Goal: Task Accomplishment & Management: Manage account settings

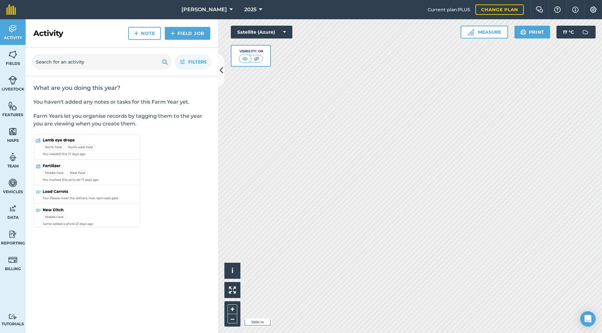
click at [15, 79] on img at bounding box center [12, 80] width 9 height 10
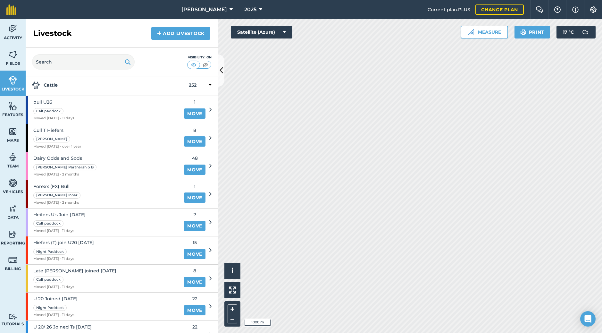
scroll to position [18, 0]
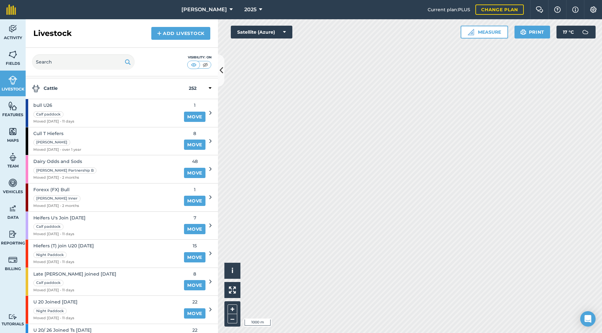
click at [101, 112] on div "bull U26 Calf paddock Moved [DATE] - 11 days" at bounding box center [103, 113] width 154 height 28
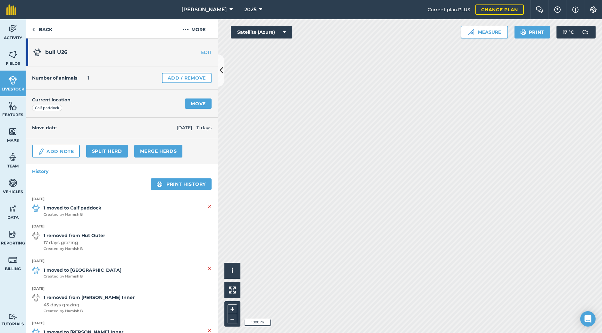
click at [201, 52] on link "EDIT" at bounding box center [198, 52] width 40 height 6
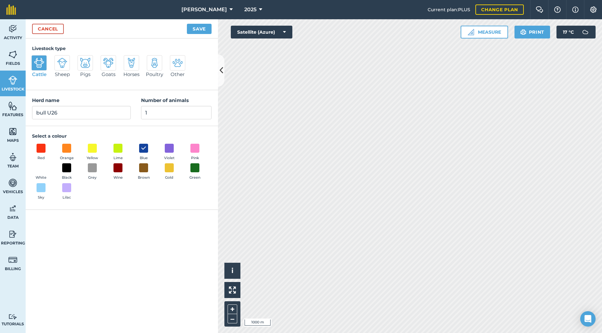
click at [50, 30] on link "Cancel" at bounding box center [48, 29] width 32 height 10
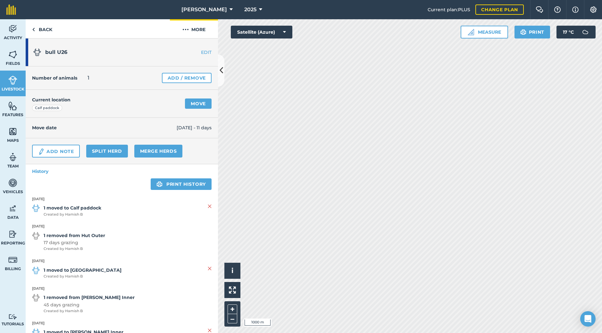
click at [186, 29] on img at bounding box center [185, 30] width 6 height 8
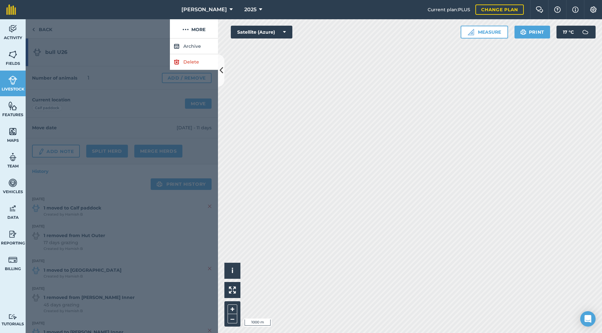
click at [187, 48] on button "Archive" at bounding box center [194, 46] width 48 height 16
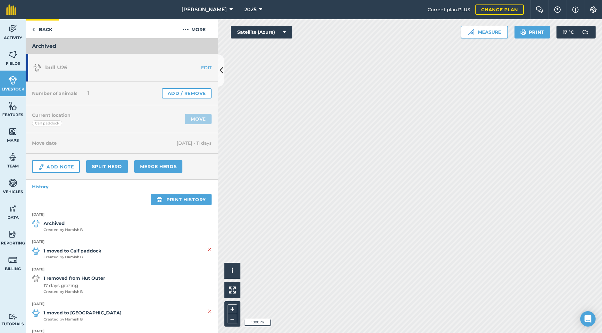
click at [38, 29] on link "Back" at bounding box center [42, 28] width 33 height 19
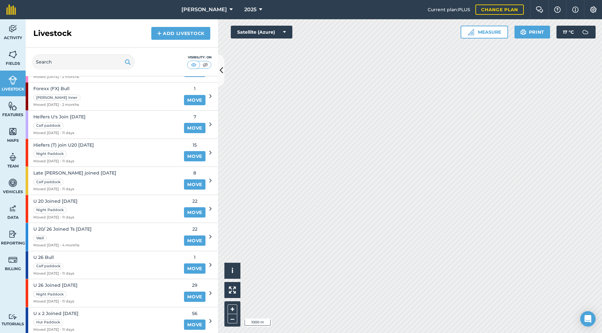
scroll to position [95, 0]
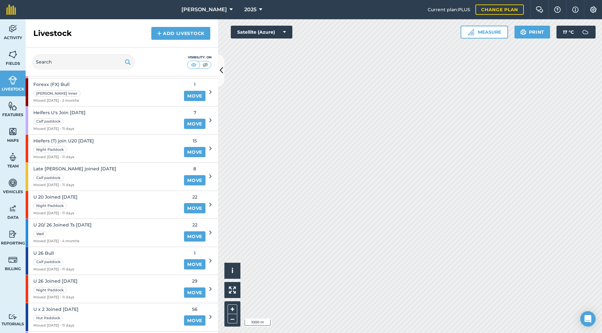
click at [72, 240] on div "U 26 Bull Calf paddock Moved [DATE] - 11 days" at bounding box center [53, 261] width 41 height 28
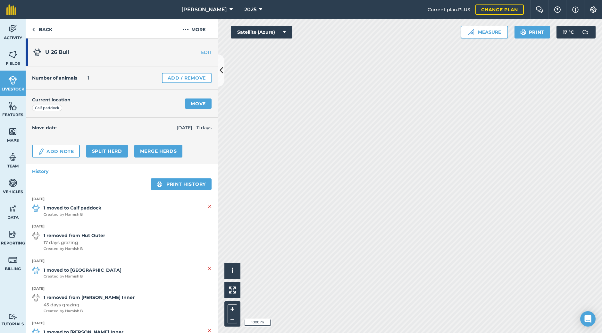
click at [200, 50] on link "EDIT" at bounding box center [198, 52] width 40 height 6
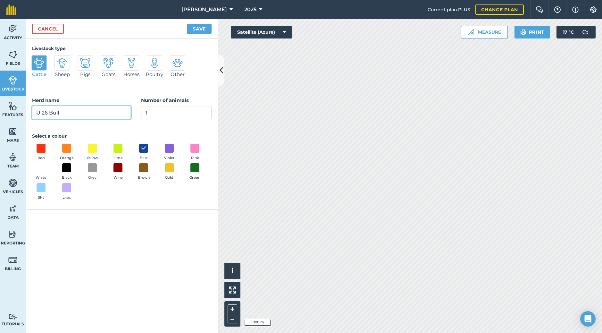
drag, startPoint x: 46, startPoint y: 114, endPoint x: 59, endPoint y: 111, distance: 13.0
click at [47, 114] on input "U 26 Bull" at bounding box center [81, 112] width 99 height 13
type input "19 Seg Bull"
click at [199, 27] on button "Save" at bounding box center [199, 29] width 25 height 10
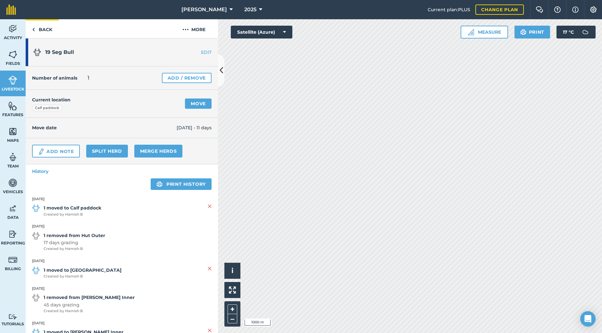
click at [42, 29] on link "Back" at bounding box center [42, 28] width 33 height 19
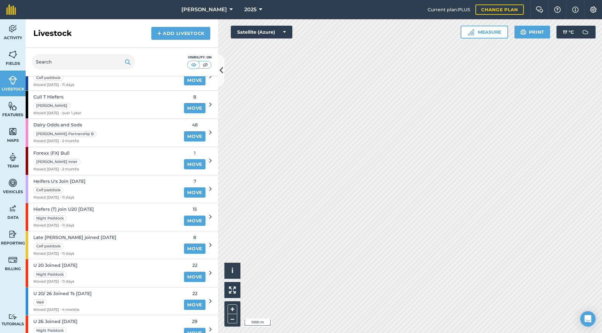
scroll to position [77, 0]
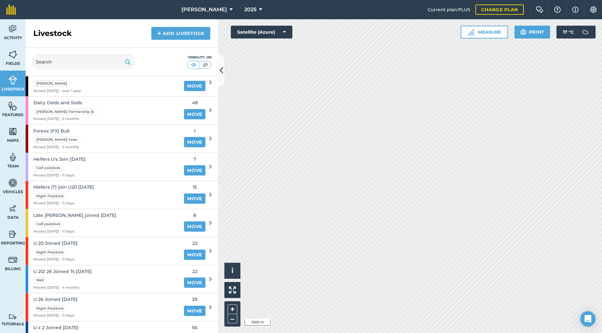
click at [62, 240] on span "U 20/ 26 Joined Ts [DATE]" at bounding box center [62, 271] width 58 height 7
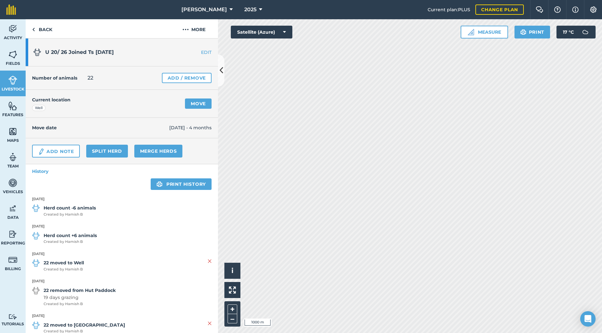
click at [202, 51] on link "EDIT" at bounding box center [198, 52] width 40 height 6
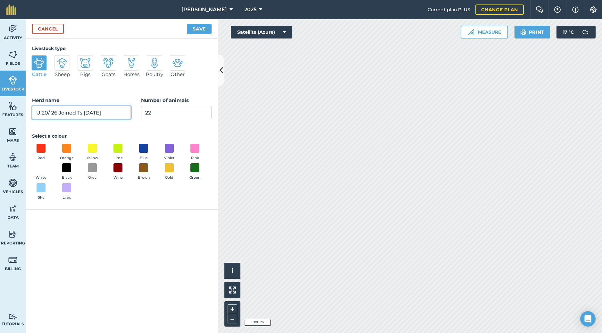
click at [57, 112] on input "U 20/ 26 Joined Ts [DATE]" at bounding box center [81, 112] width 99 height 13
type input "19 & 24 SEG - Joined Ts [DATE]"
click at [199, 29] on button "Save" at bounding box center [199, 29] width 25 height 10
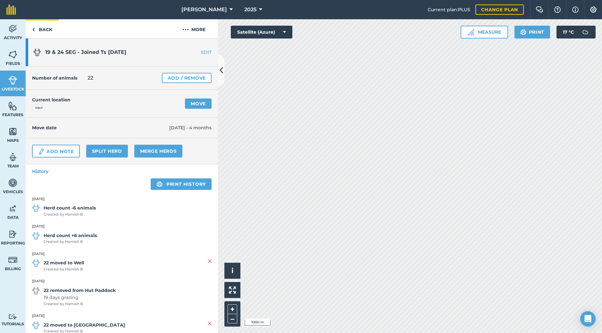
click at [44, 28] on link "Back" at bounding box center [42, 28] width 33 height 19
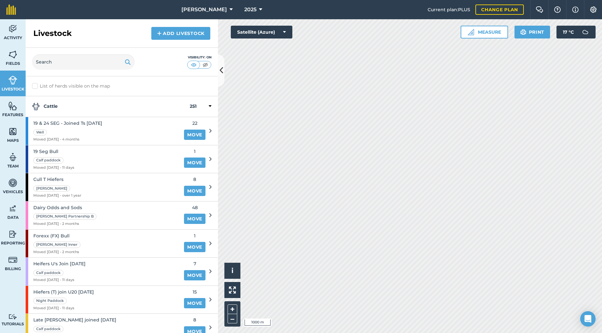
click at [68, 240] on span "Heifers U's Join [DATE]" at bounding box center [59, 263] width 52 height 7
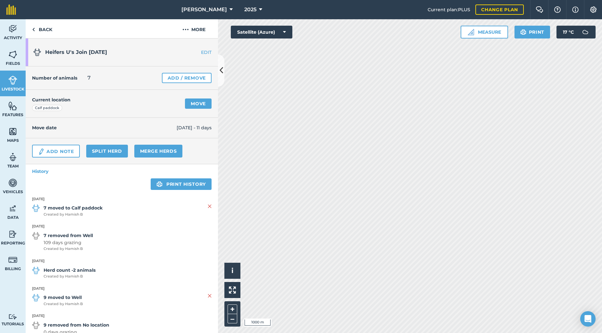
click at [200, 52] on link "EDIT" at bounding box center [198, 52] width 40 height 6
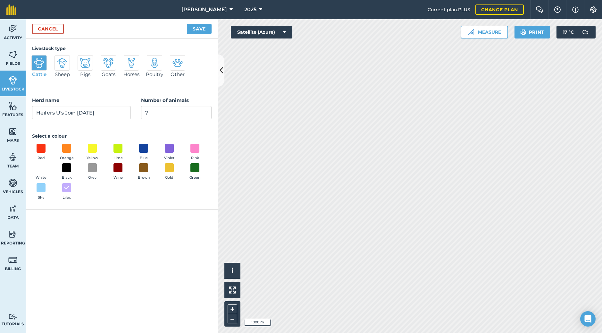
click at [88, 126] on div "Herd name [PERSON_NAME] U's Join [DATE] Number of animals 7" at bounding box center [122, 108] width 192 height 36
click at [199, 28] on button "Save" at bounding box center [199, 29] width 25 height 10
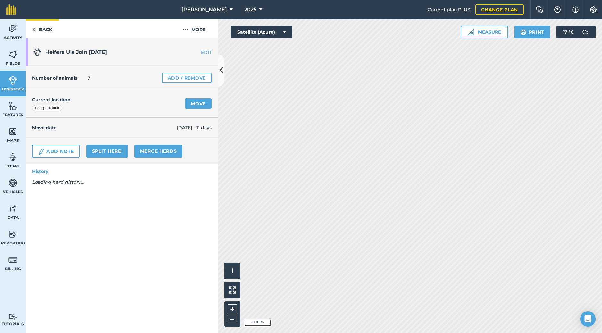
click at [34, 27] on img at bounding box center [33, 30] width 3 height 8
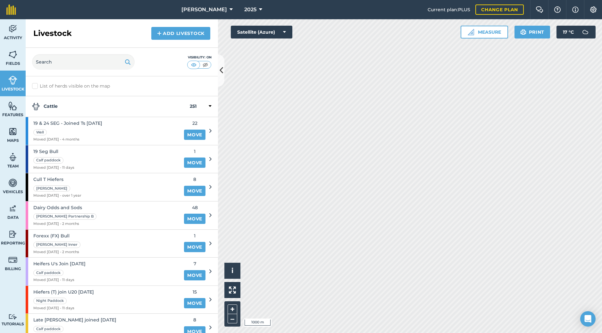
click at [71, 240] on span "Hiefers (T) join U20 [DATE]" at bounding box center [63, 291] width 61 height 7
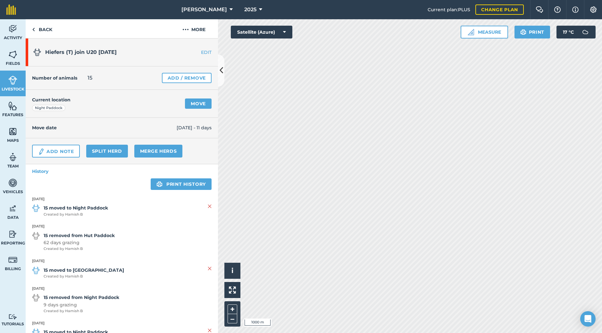
click at [201, 51] on link "EDIT" at bounding box center [198, 52] width 40 height 6
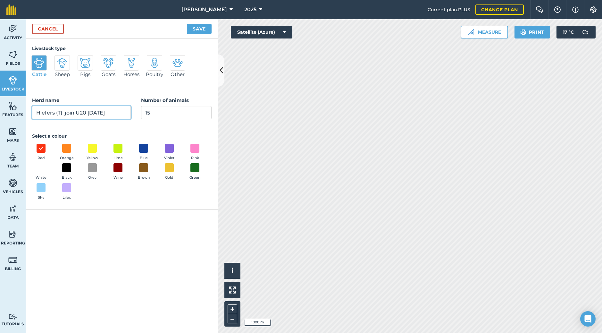
click at [86, 113] on input "Hiefers (T) join U20 [DATE]" at bounding box center [81, 112] width 99 height 13
click at [81, 112] on input "Hiefers (T) join 19 SEG - [DATE]" at bounding box center [81, 112] width 99 height 13
click at [110, 129] on div "Select a colour Red Orange Yellow Lime Blue Violet Pink White Black Grey Wine B…" at bounding box center [122, 167] width 192 height 83
click at [117, 111] on input "Hiefers (T) join 24 SEG - [DATE]" at bounding box center [81, 112] width 99 height 13
type input "Hiefers (T) join 24 SEG - [DATE]"
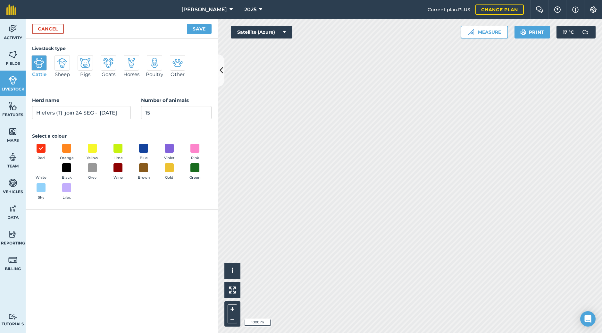
click at [197, 28] on button "Save" at bounding box center [199, 29] width 25 height 10
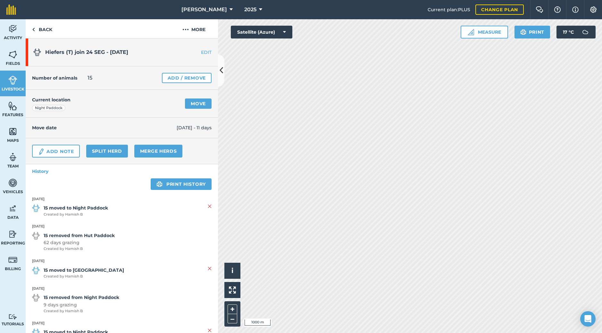
click at [200, 51] on link "EDIT" at bounding box center [198, 52] width 40 height 6
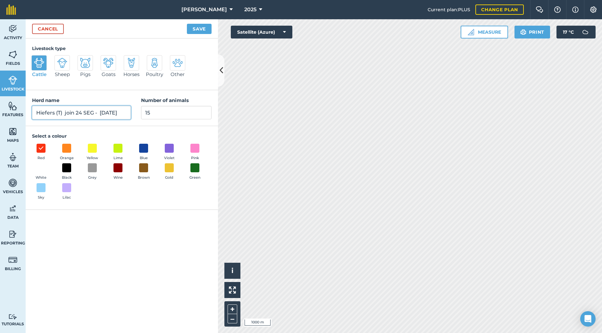
click at [75, 114] on input "Hiefers (T) join 24 SEG - [DATE]" at bounding box center [81, 112] width 99 height 13
click at [103, 113] on input "Hiefers (T) joined 24 SEG - [DATE]" at bounding box center [81, 112] width 99 height 13
click at [90, 112] on input "Hiefers (T) joined 24 SEG - [DATE]" at bounding box center [81, 112] width 99 height 13
click at [199, 29] on button "Save" at bounding box center [199, 29] width 25 height 10
type input "Hiefers (T) joined 24 7SEG - [DATE]"
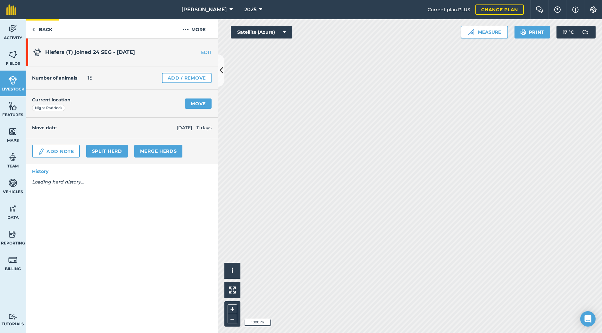
click at [42, 26] on link "Back" at bounding box center [42, 28] width 33 height 19
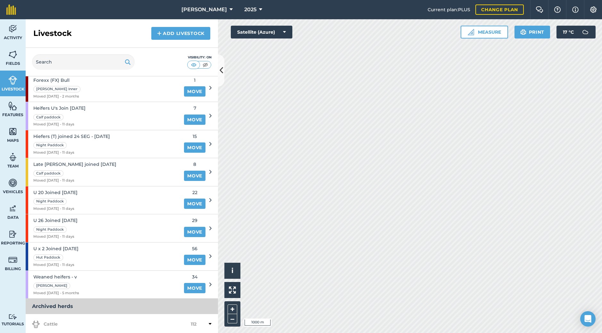
scroll to position [166, 0]
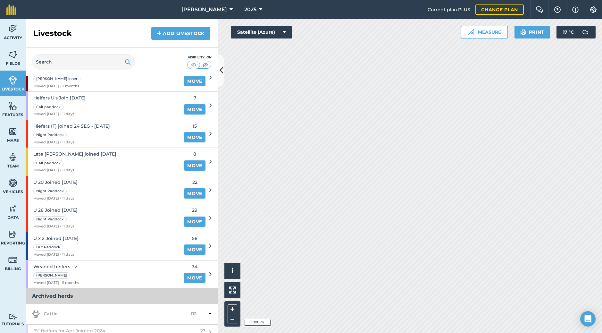
click at [74, 235] on span "U x 2 Joined [DATE]" at bounding box center [55, 238] width 45 height 7
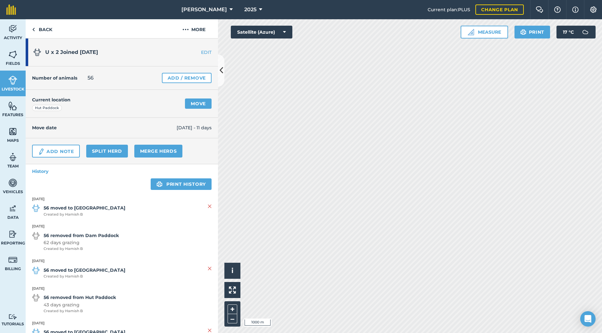
click at [202, 51] on link "EDIT" at bounding box center [198, 52] width 40 height 6
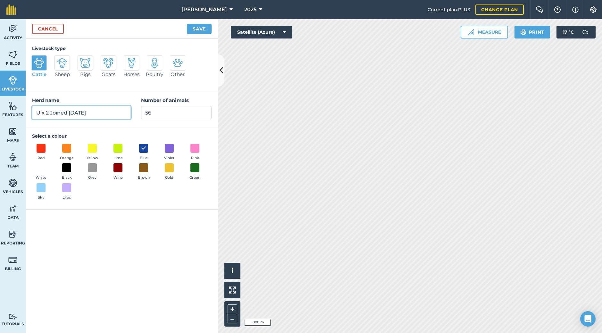
click at [48, 112] on input "U x 2 Joined [DATE]" at bounding box center [81, 112] width 99 height 13
click at [116, 110] on input "19 & 24 SEG - Joined [DATE]" at bounding box center [81, 112] width 99 height 13
type input "19 & 24 SEG - Joined [DATE]"
click at [199, 30] on button "Save" at bounding box center [199, 29] width 25 height 10
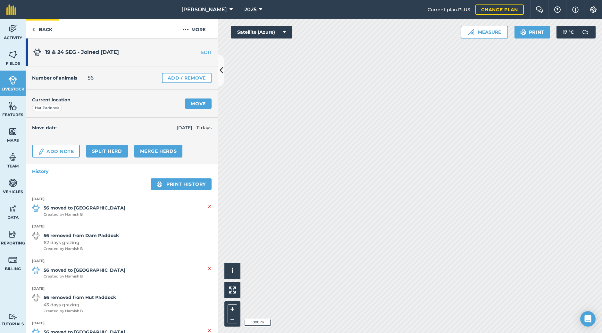
click at [43, 29] on link "Back" at bounding box center [42, 28] width 33 height 19
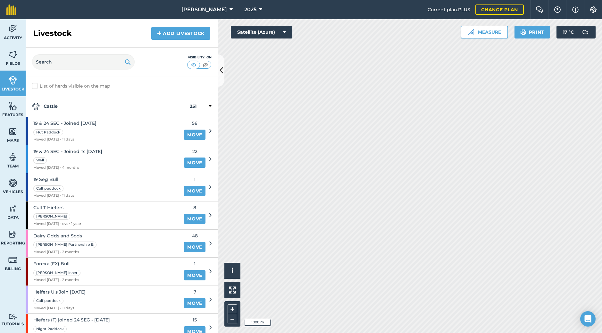
click at [174, 33] on link "Add Livestock" at bounding box center [180, 33] width 59 height 13
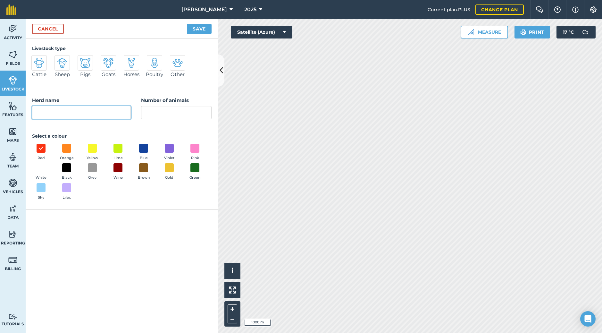
click at [50, 112] on input "Herd name" at bounding box center [81, 112] width 99 height 13
click at [142, 145] on span at bounding box center [144, 148] width 10 height 10
click at [62, 110] on input "SEG" at bounding box center [81, 112] width 99 height 13
type input "SEG 12"
click at [161, 113] on input "Number of animals" at bounding box center [176, 112] width 71 height 13
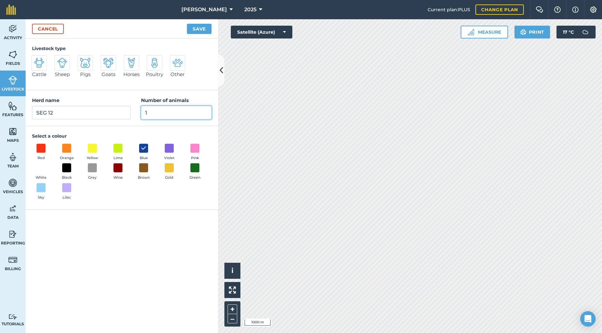
type input "1"
click at [199, 29] on button "Save" at bounding box center [199, 29] width 25 height 10
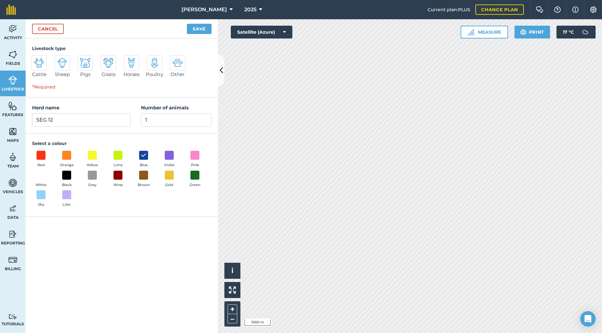
click at [42, 63] on img at bounding box center [39, 63] width 10 height 10
click at [36, 59] on input "Cattle" at bounding box center [34, 57] width 4 height 4
radio input "true"
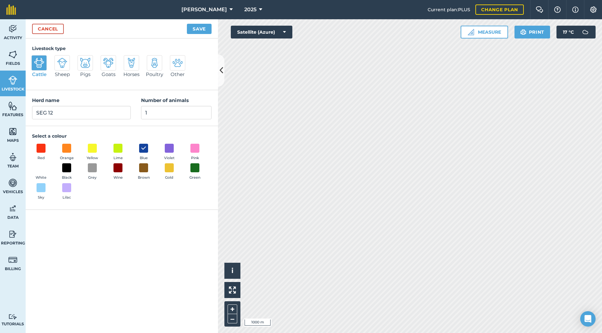
click at [199, 28] on button "Save" at bounding box center [199, 29] width 25 height 10
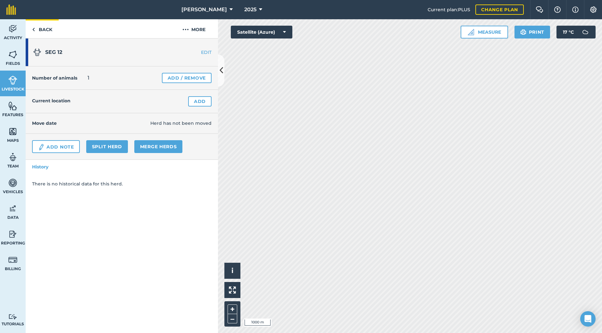
click at [40, 27] on link "Back" at bounding box center [42, 28] width 33 height 19
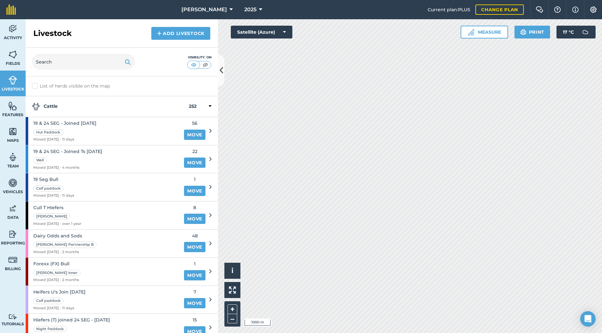
click at [159, 31] on img at bounding box center [159, 33] width 4 height 8
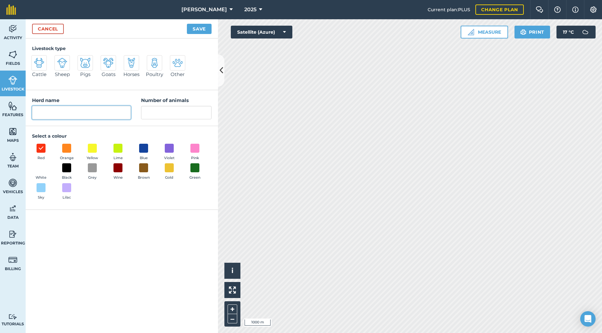
click at [47, 108] on input "Herd name" at bounding box center [81, 112] width 99 height 13
type input "SEG 3"
click at [150, 112] on input "Number of animals" at bounding box center [176, 112] width 71 height 13
type input "1"
click at [38, 62] on img at bounding box center [39, 63] width 10 height 10
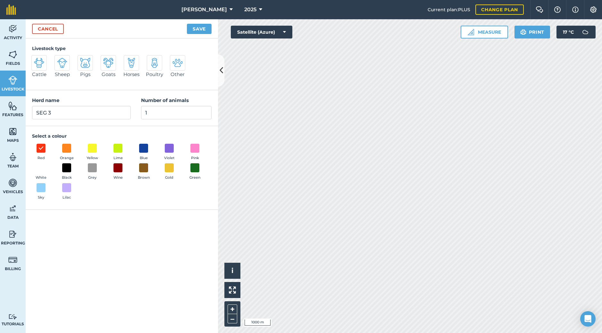
click at [36, 59] on input "Cattle" at bounding box center [34, 57] width 4 height 4
radio input "true"
click at [144, 146] on span at bounding box center [144, 148] width 10 height 10
click at [199, 28] on button "Save" at bounding box center [199, 29] width 25 height 10
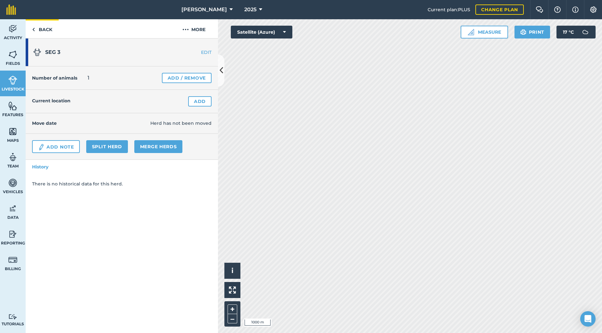
click at [43, 27] on link "Back" at bounding box center [42, 28] width 33 height 19
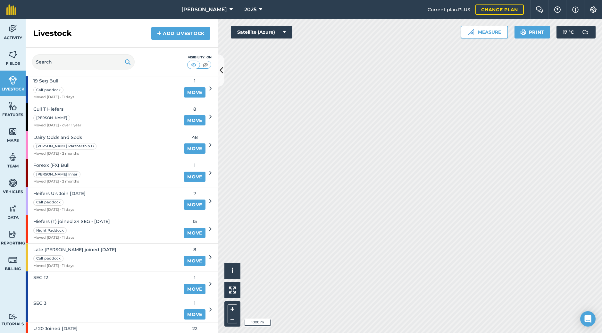
scroll to position [99, 0]
click at [116, 240] on div "SEG 12" at bounding box center [103, 283] width 154 height 25
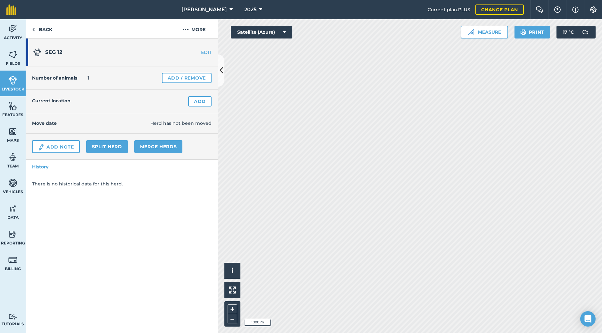
click at [205, 52] on link "EDIT" at bounding box center [198, 52] width 40 height 6
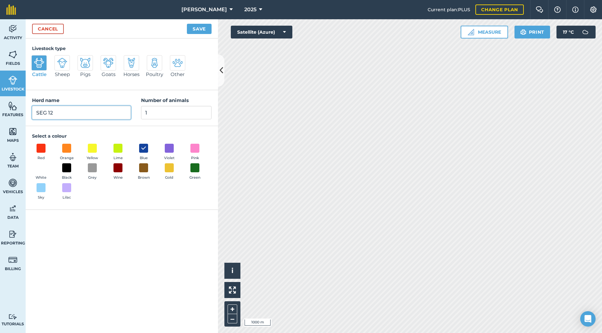
click at [62, 113] on input "SEG 12" at bounding box center [81, 112] width 99 height 13
type input "SEG 12 - U64"
click at [201, 28] on button "Save" at bounding box center [199, 29] width 25 height 10
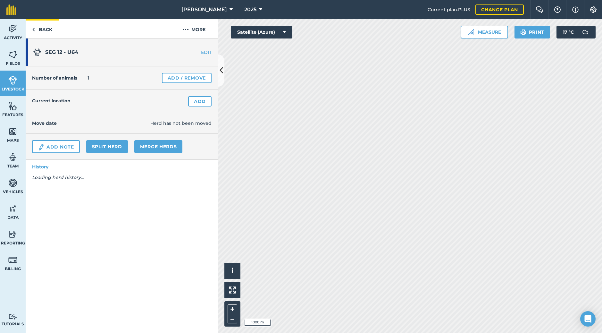
click at [41, 26] on link "Back" at bounding box center [42, 28] width 33 height 19
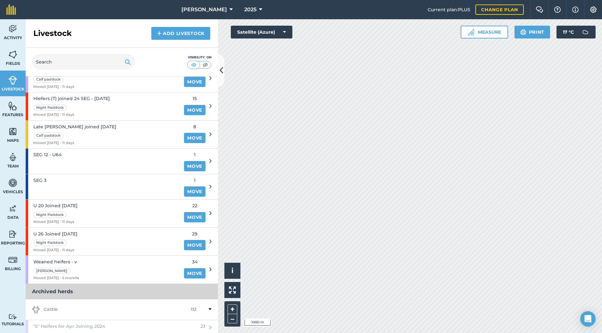
scroll to position [223, 0]
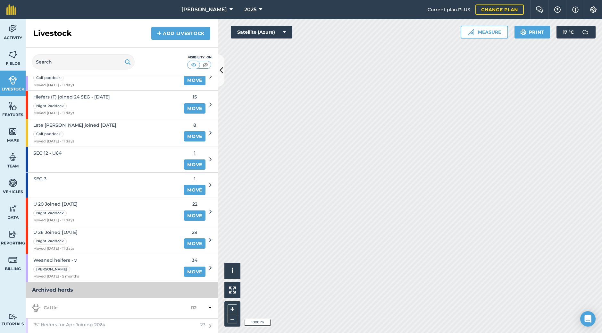
click at [57, 174] on div "SEG 3" at bounding box center [103, 184] width 154 height 25
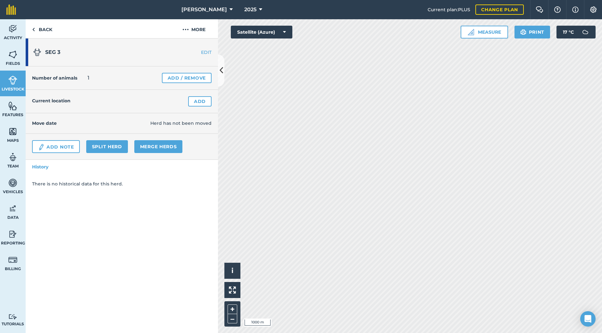
click at [203, 53] on link "EDIT" at bounding box center [198, 52] width 40 height 6
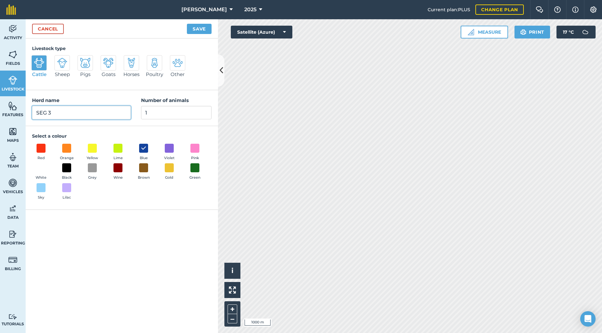
click at [69, 113] on input "SEG 3" at bounding box center [81, 112] width 99 height 13
type input "SEG 3 - U45"
click at [200, 29] on button "Save" at bounding box center [199, 29] width 25 height 10
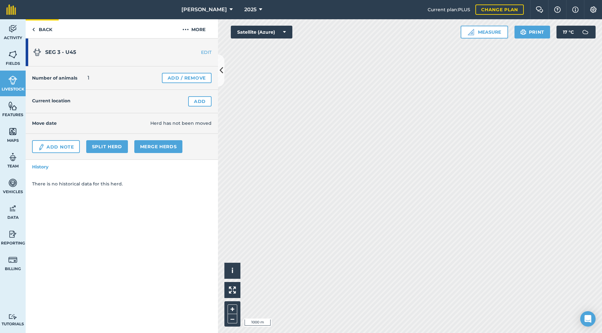
click at [47, 30] on link "Back" at bounding box center [42, 28] width 33 height 19
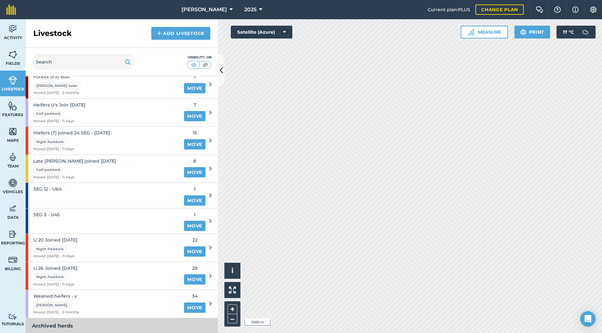
scroll to position [185, 0]
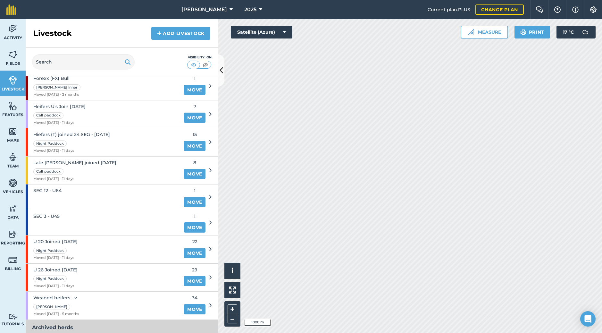
click at [191, 197] on link "Move" at bounding box center [194, 202] width 21 height 10
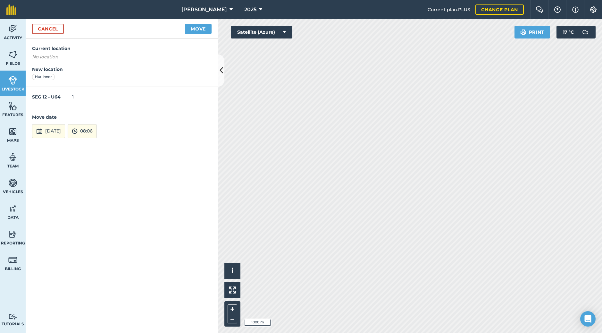
click at [196, 29] on button "Move" at bounding box center [198, 29] width 27 height 10
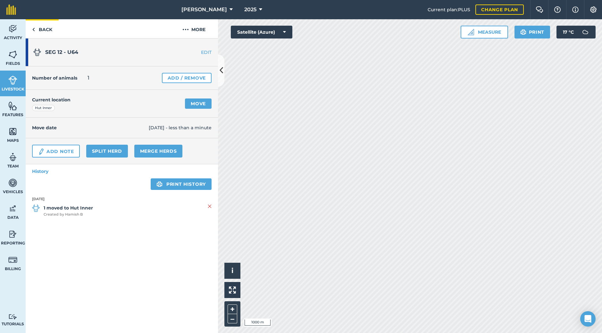
click at [41, 29] on link "Back" at bounding box center [42, 28] width 33 height 19
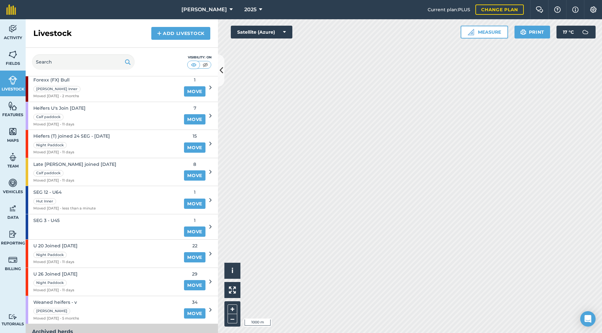
scroll to position [183, 0]
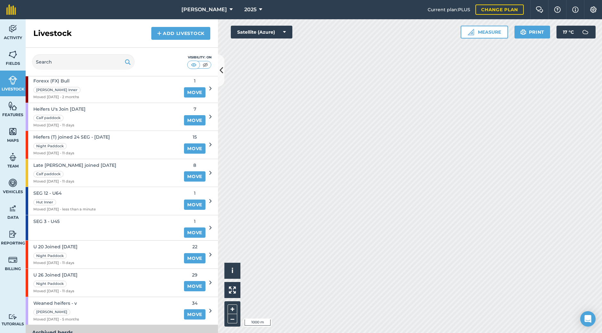
click at [186, 227] on link "Move" at bounding box center [194, 232] width 21 height 10
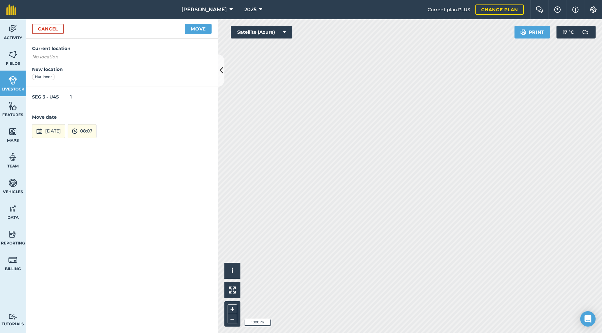
click at [200, 27] on button "Move" at bounding box center [198, 29] width 27 height 10
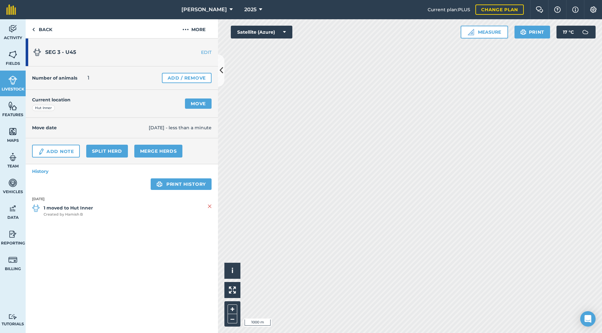
click at [183, 236] on div "SEG 3 - U45 EDIT Number of animals 1 Add / Remove Current location Hut Inner Mo…" at bounding box center [122, 185] width 192 height 294
drag, startPoint x: 88, startPoint y: 53, endPoint x: 68, endPoint y: 42, distance: 22.9
click at [68, 42] on h1 "SEG 3 - U45" at bounding box center [105, 52] width 144 height 21
click at [43, 24] on link "Back" at bounding box center [42, 28] width 33 height 19
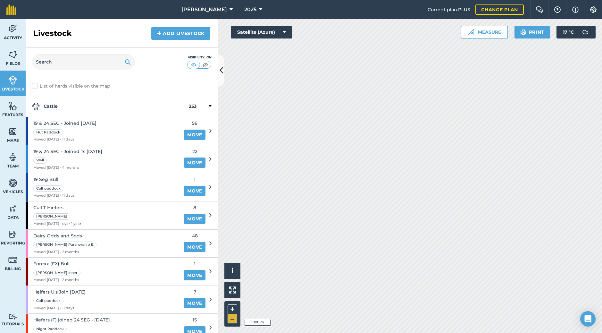
click at [235, 240] on button "–" at bounding box center [233, 318] width 10 height 9
click at [233, 240] on button "+" at bounding box center [233, 309] width 10 height 10
click at [120, 240] on div "Heifers U's Join [DATE] Calf paddock Moved [DATE] - 11 days" at bounding box center [103, 300] width 154 height 28
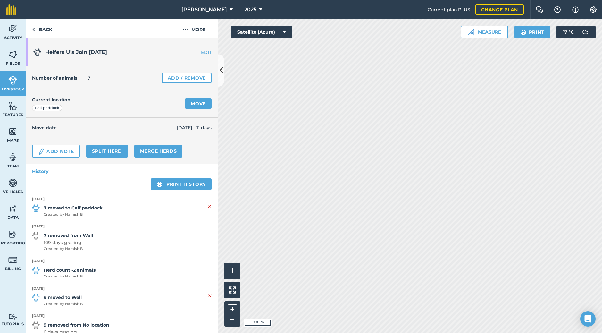
click at [207, 50] on link "EDIT" at bounding box center [198, 52] width 40 height 6
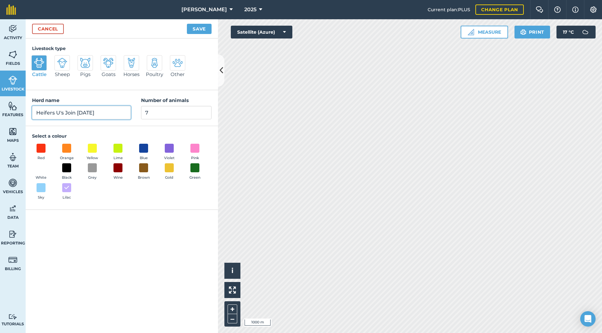
click at [110, 113] on input "Heifers U's Join [DATE]" at bounding box center [81, 112] width 99 height 13
type input "Heifers U's Join [DATE]"
click at [199, 27] on button "Save" at bounding box center [199, 29] width 25 height 10
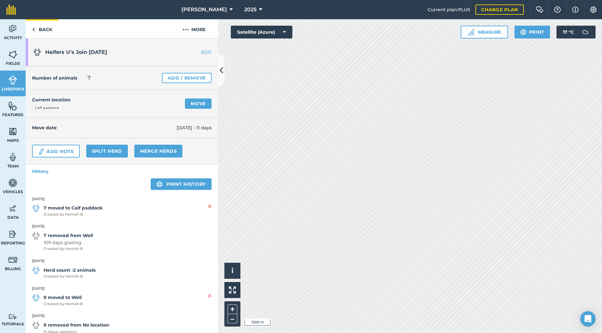
click at [46, 27] on link "Back" at bounding box center [42, 28] width 33 height 19
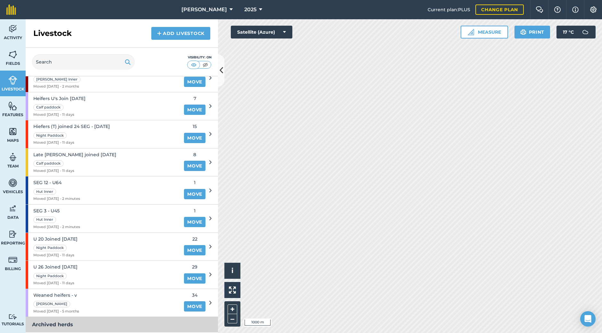
scroll to position [196, 0]
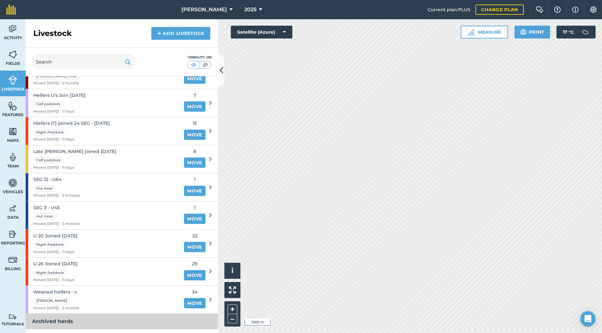
click at [85, 148] on span "Late [PERSON_NAME] joined [DATE]" at bounding box center [74, 151] width 83 height 7
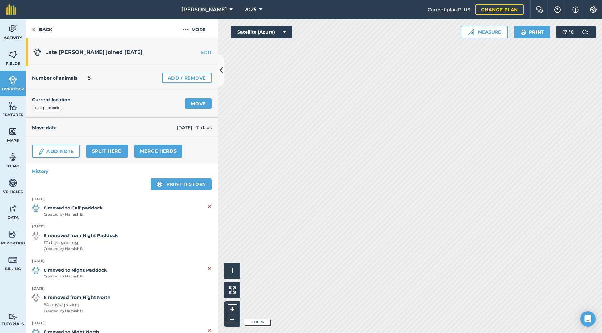
click at [208, 51] on link "EDIT" at bounding box center [198, 52] width 40 height 6
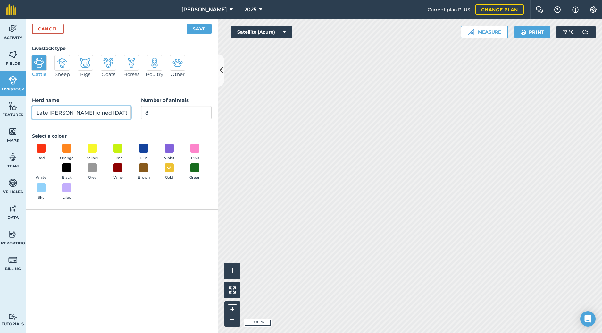
click at [119, 113] on input "Late [PERSON_NAME] joined [DATE]" at bounding box center [81, 112] width 99 height 13
type input "Late [PERSON_NAME] joined [DATE]"
click at [199, 28] on button "Save" at bounding box center [199, 29] width 25 height 10
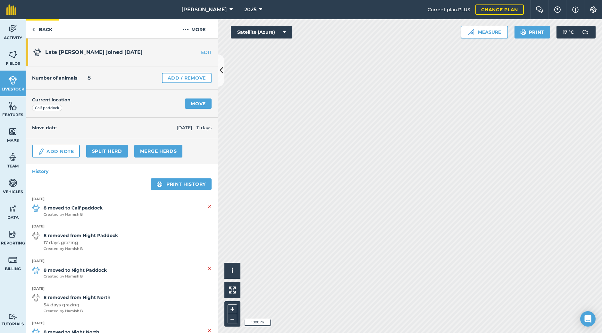
click at [44, 29] on link "Back" at bounding box center [42, 28] width 33 height 19
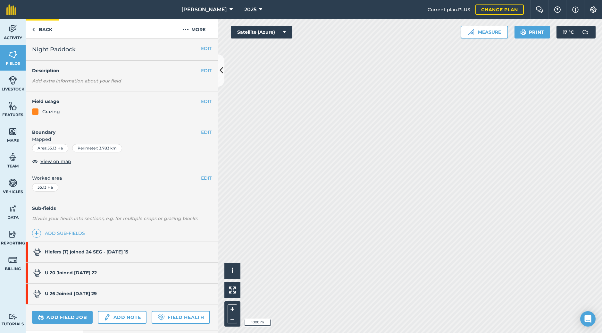
click at [40, 29] on link "Back" at bounding box center [42, 28] width 33 height 19
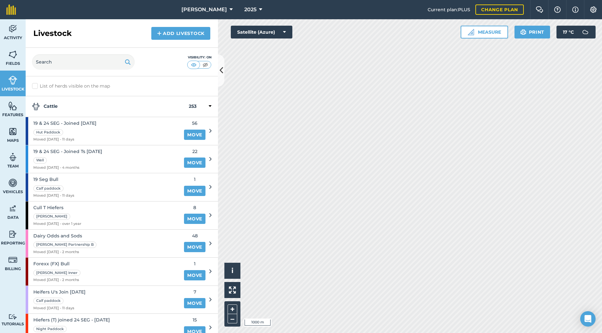
click at [10, 57] on img at bounding box center [12, 55] width 9 height 10
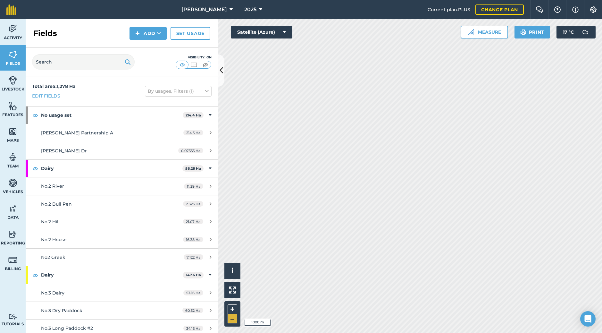
click at [230, 240] on button "–" at bounding box center [233, 318] width 10 height 9
click at [231, 240] on button "+" at bounding box center [233, 309] width 10 height 10
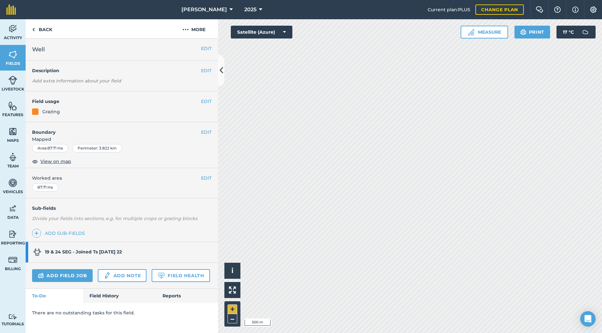
click at [235, 240] on button "+" at bounding box center [233, 309] width 10 height 10
click at [442, 0] on html "[PERSON_NAME] 2025 Current plan : PLUS Change plan Farm Chat Help Info Settings…" at bounding box center [301, 166] width 602 height 333
